Goal: Task Accomplishment & Management: Use online tool/utility

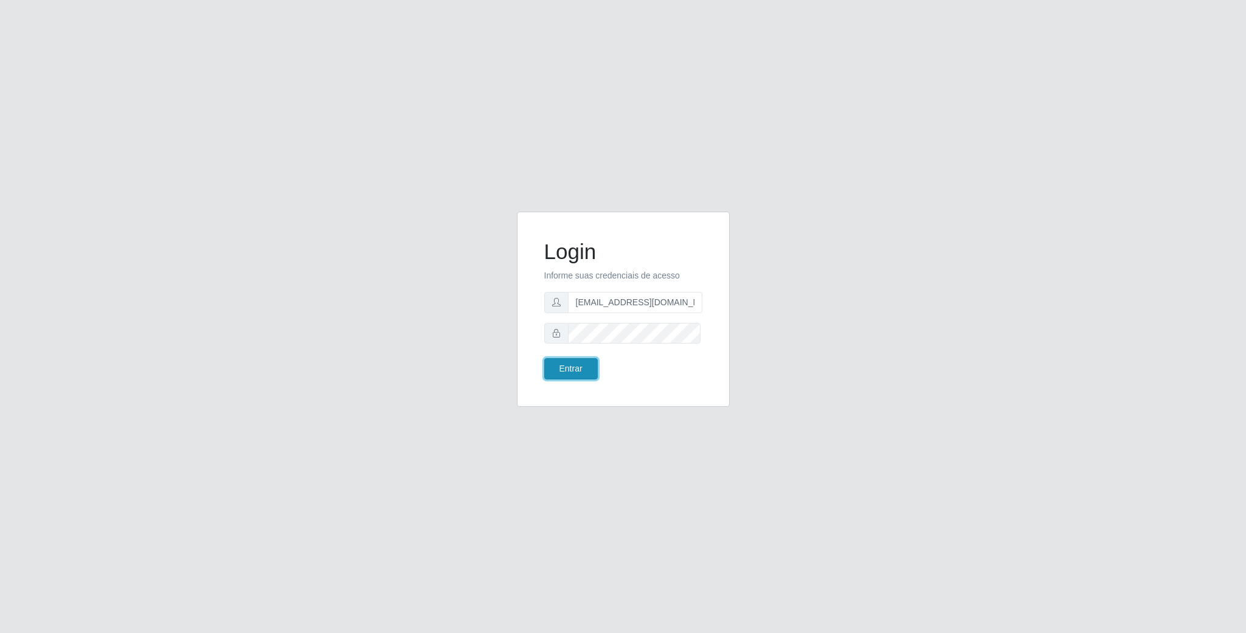
click at [564, 370] on button "Entrar" at bounding box center [571, 368] width 54 height 21
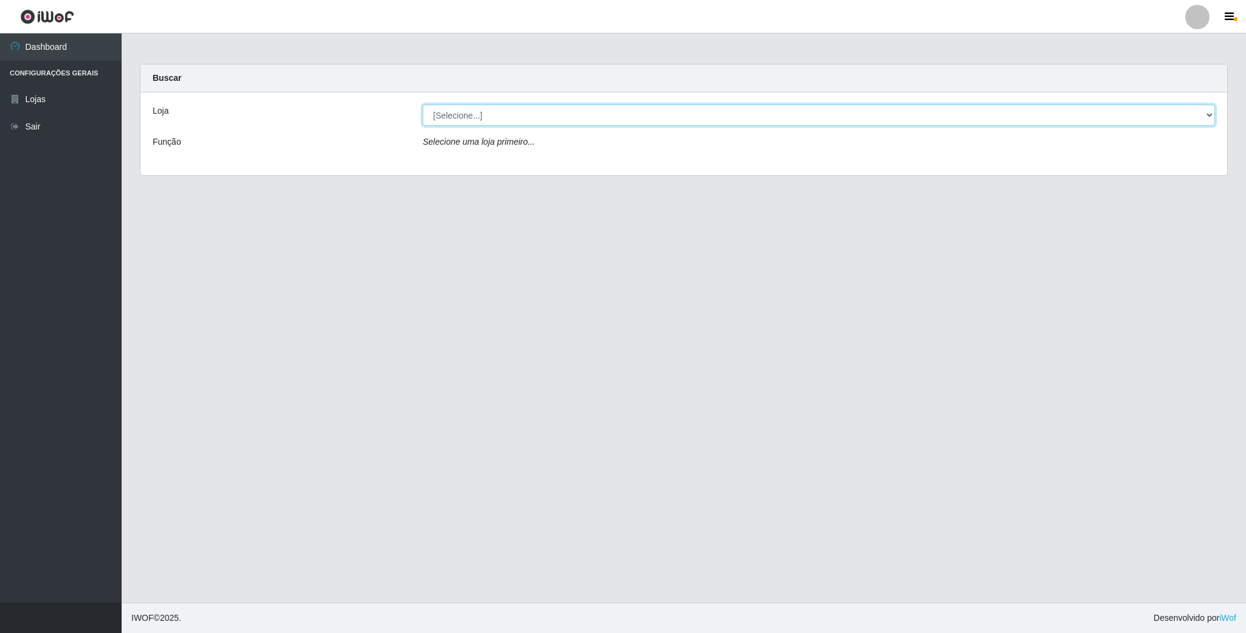
click at [586, 119] on select "[Selecione...] SuperFácil Atacado - Emaús" at bounding box center [819, 115] width 792 height 21
select select "407"
click at [423, 105] on select "[Selecione...] SuperFácil Atacado - Emaús" at bounding box center [819, 115] width 792 height 21
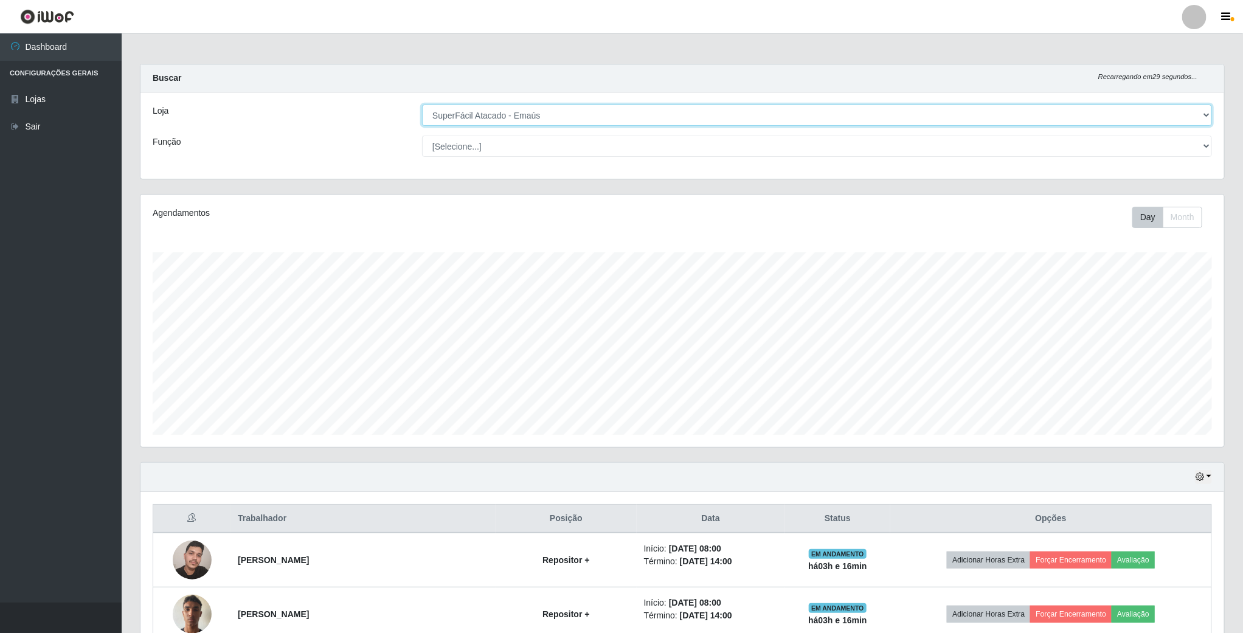
scroll to position [254, 1082]
